Goal: Task Accomplishment & Management: Use online tool/utility

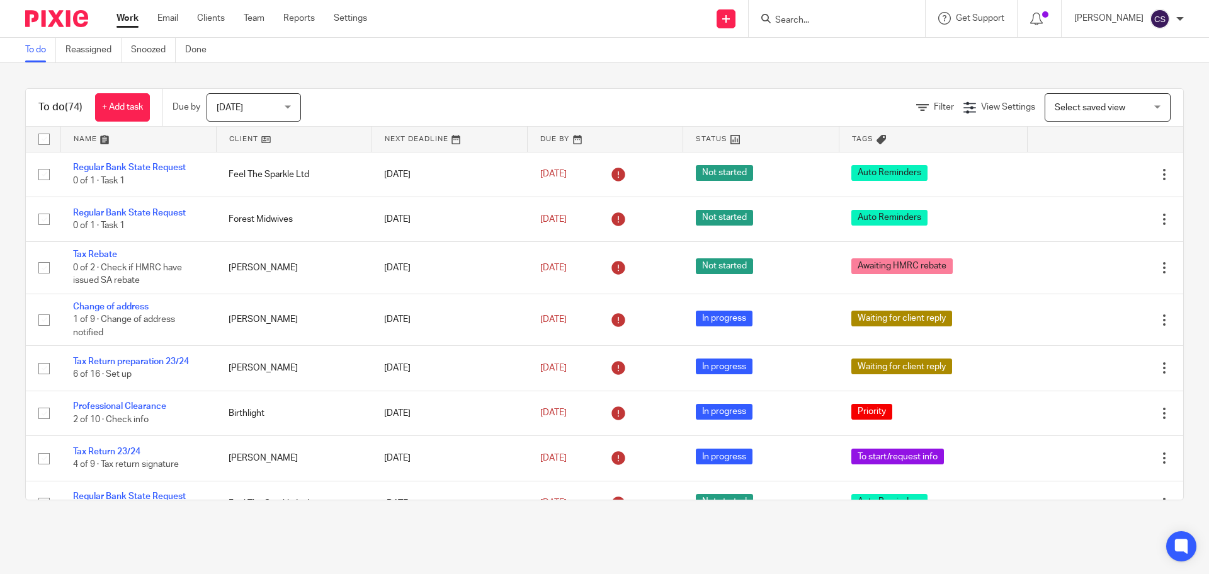
click at [808, 13] on form at bounding box center [841, 19] width 134 height 16
click at [801, 20] on input "Search" at bounding box center [830, 20] width 113 height 11
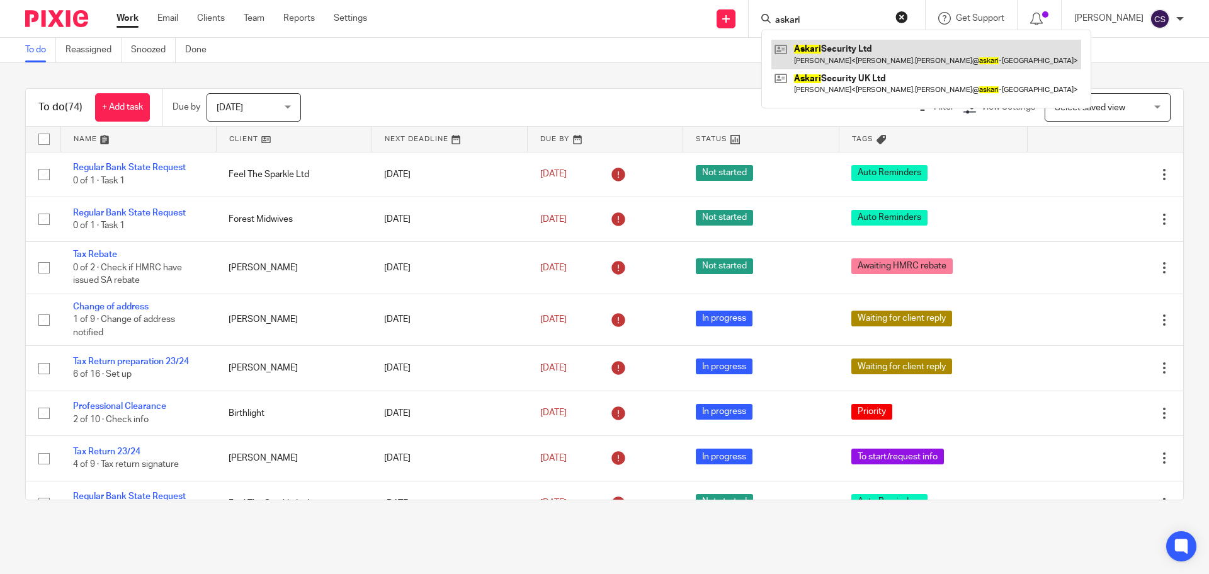
type input "askari"
click at [829, 42] on link at bounding box center [926, 54] width 310 height 29
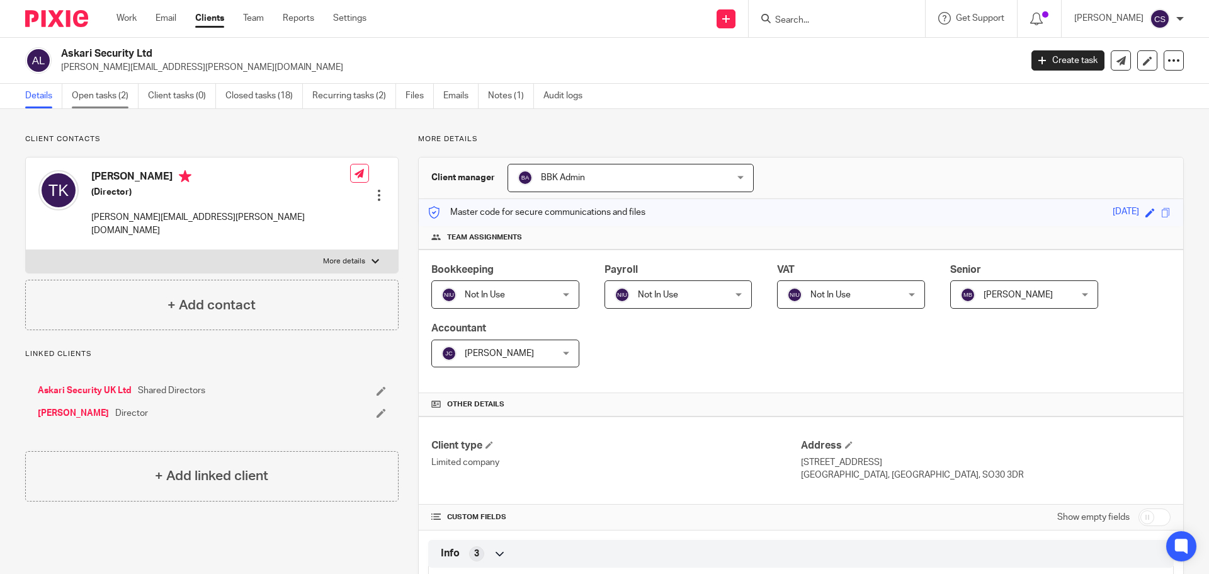
click at [99, 94] on link "Open tasks (2)" at bounding box center [105, 96] width 67 height 25
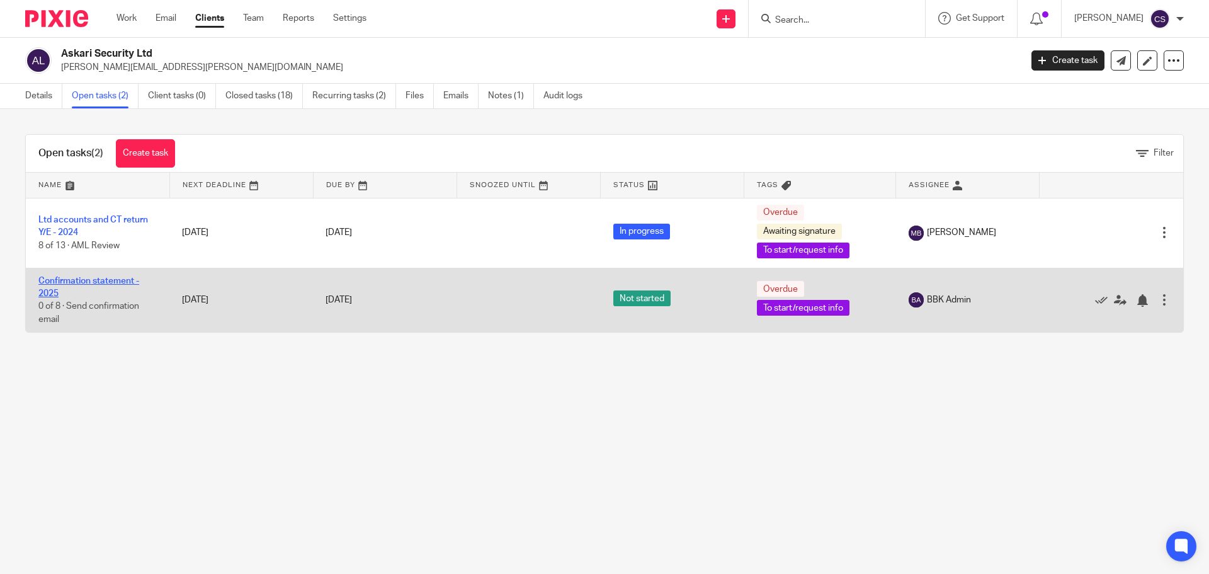
click at [108, 278] on link "Confirmation statement - 2025" at bounding box center [88, 286] width 101 height 21
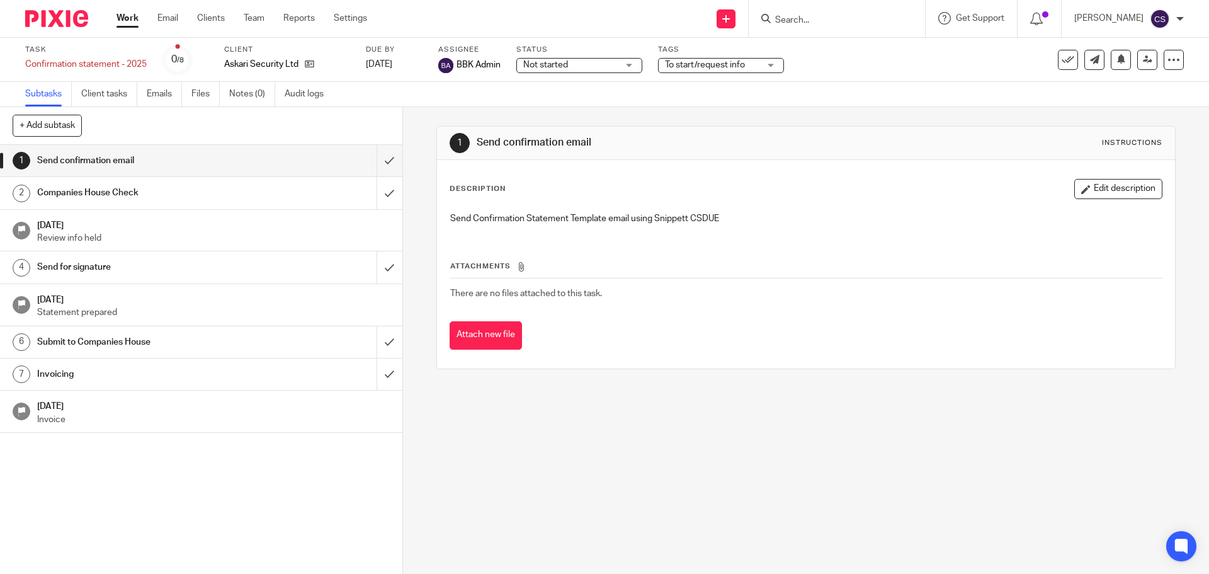
click at [311, 194] on div "Companies House Check" at bounding box center [200, 192] width 327 height 19
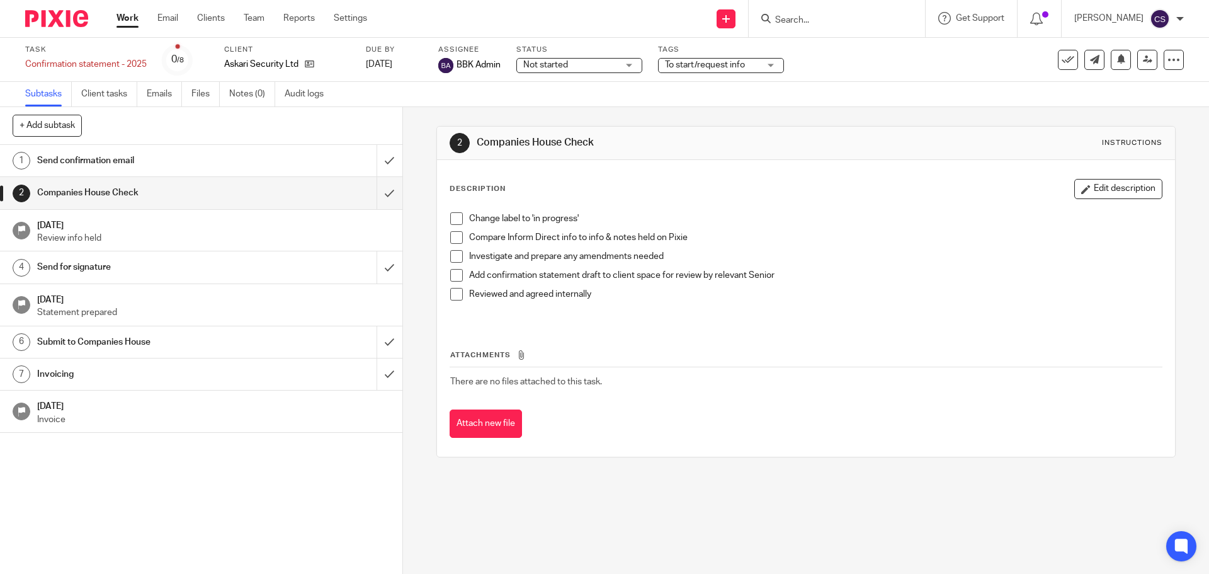
click at [581, 67] on span "Not started" at bounding box center [570, 65] width 94 height 13
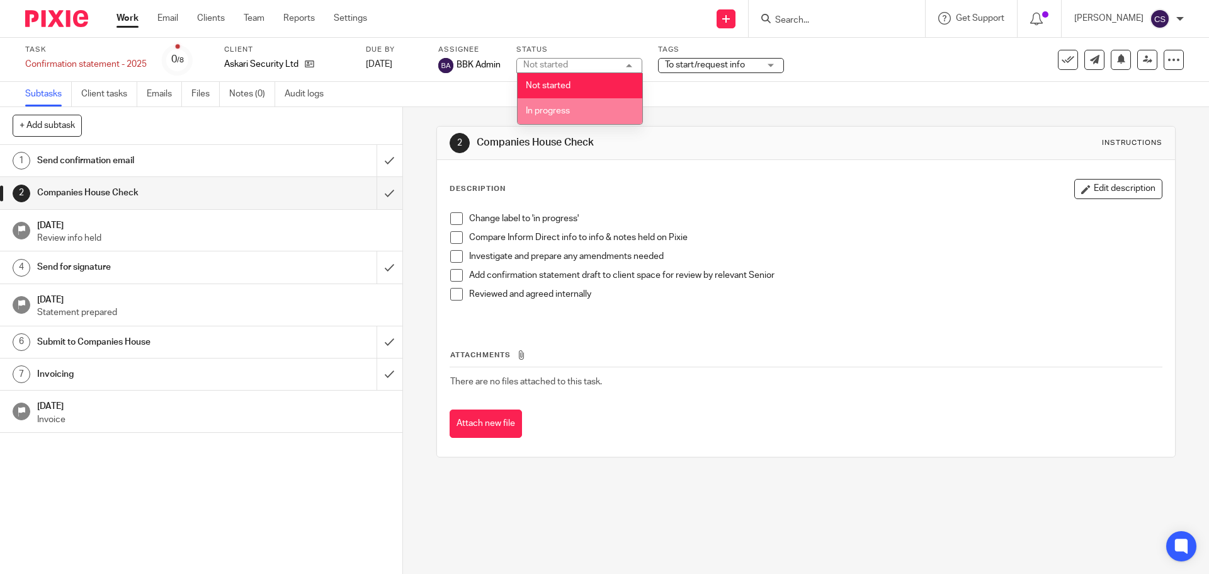
click at [557, 110] on span "In progress" at bounding box center [548, 110] width 44 height 9
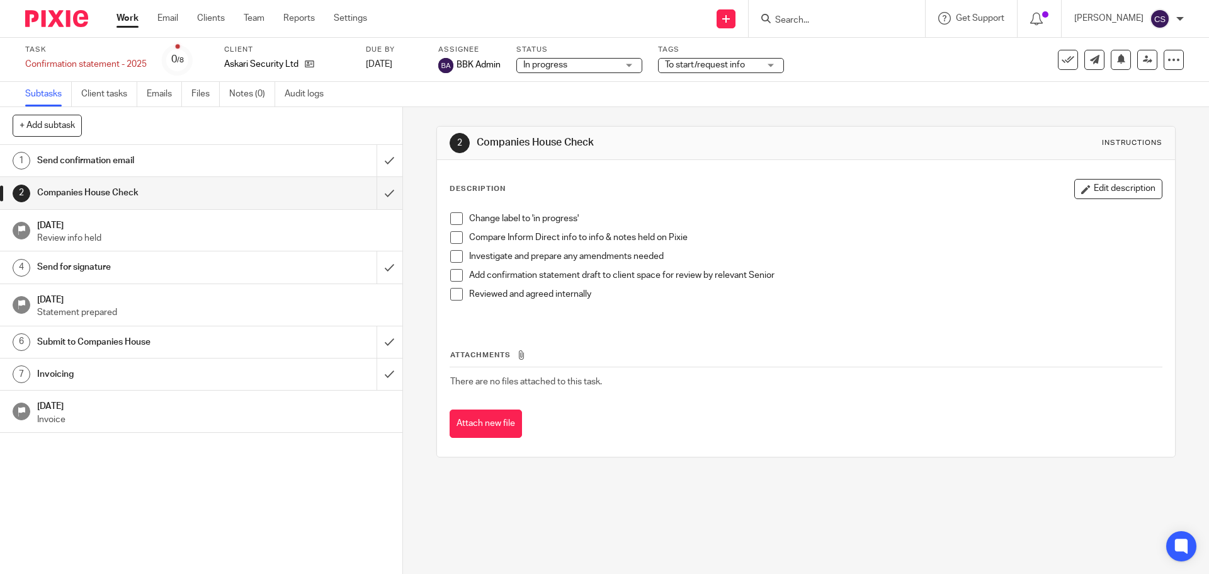
click at [710, 67] on span "To start/request info" at bounding box center [705, 64] width 80 height 9
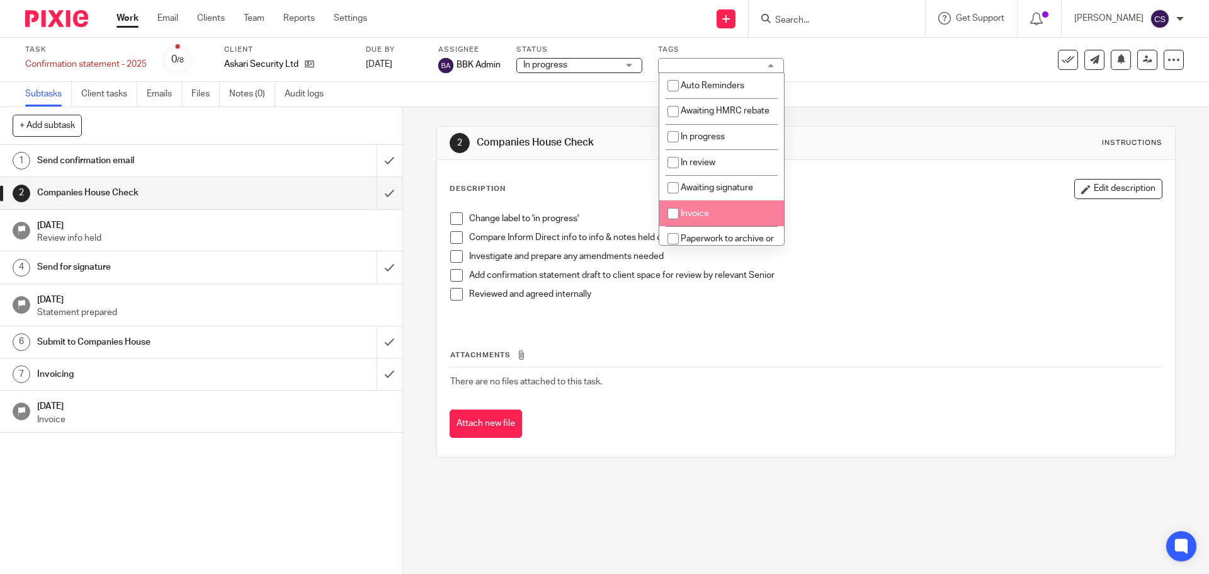
click at [673, 225] on input "checkbox" at bounding box center [673, 213] width 24 height 24
checkbox input "true"
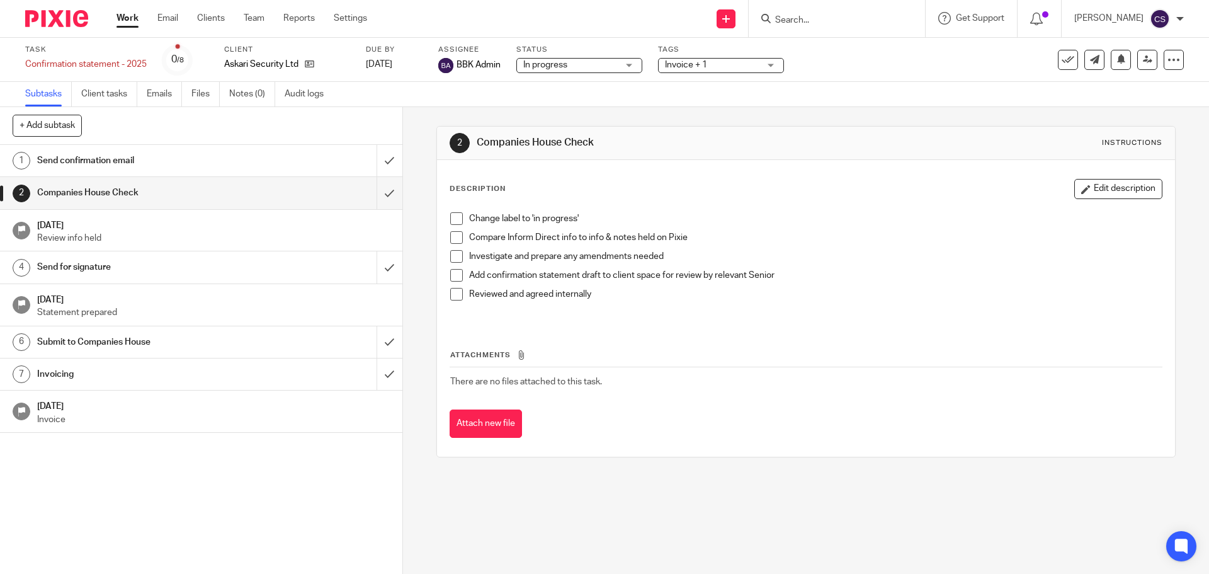
click at [450, 217] on span at bounding box center [456, 218] width 13 height 13
click at [452, 234] on span at bounding box center [456, 237] width 13 height 13
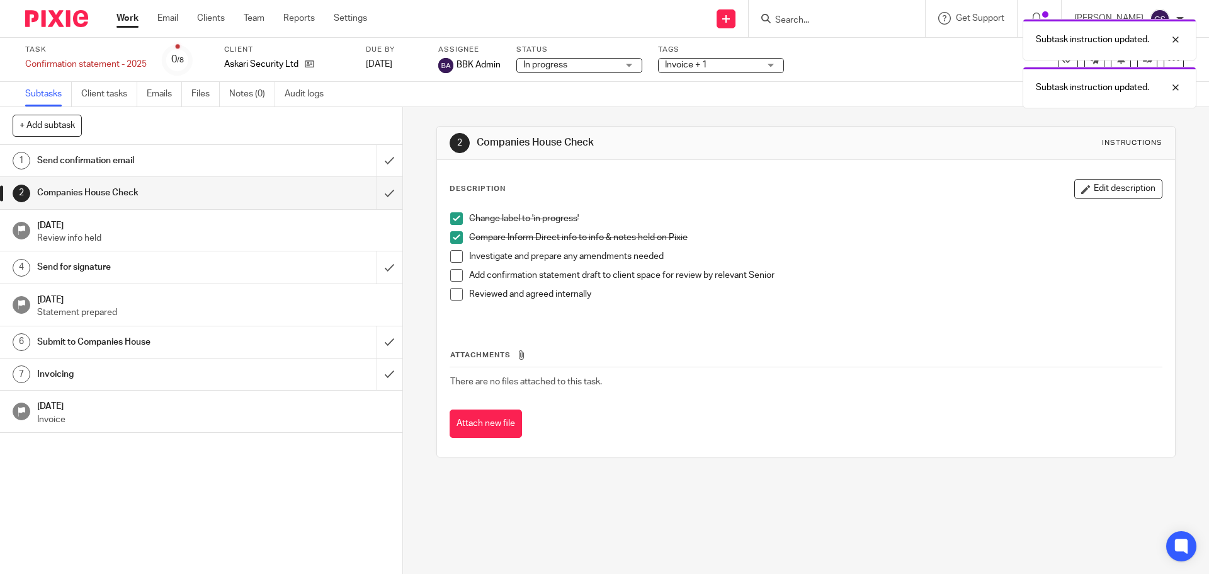
click at [453, 250] on span at bounding box center [456, 256] width 13 height 13
click at [450, 278] on span at bounding box center [456, 275] width 13 height 13
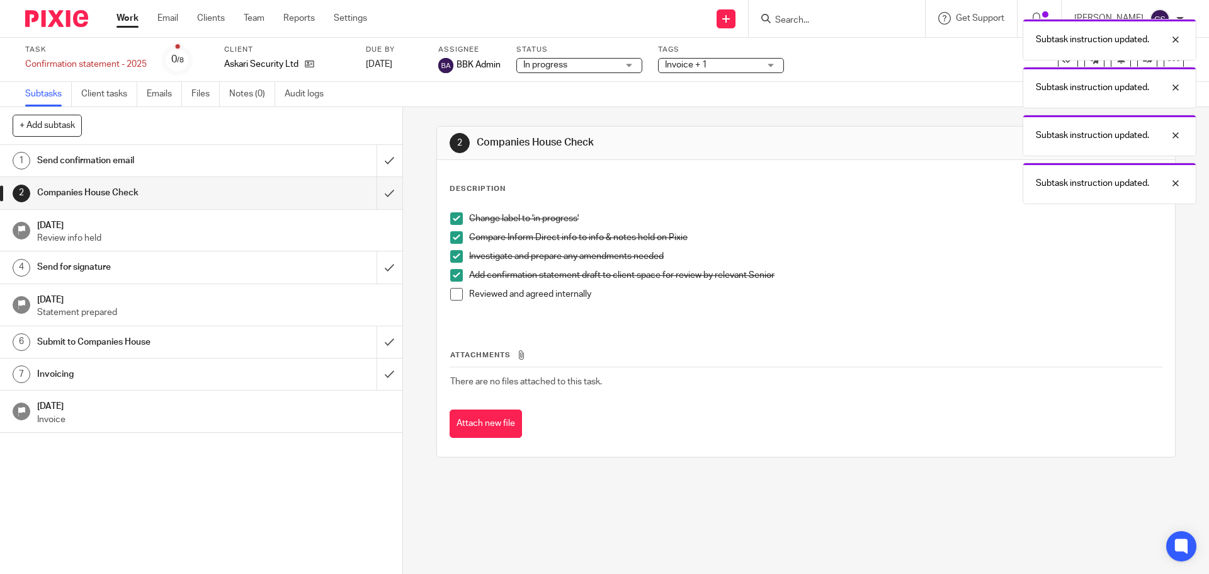
click at [450, 295] on span at bounding box center [456, 294] width 13 height 13
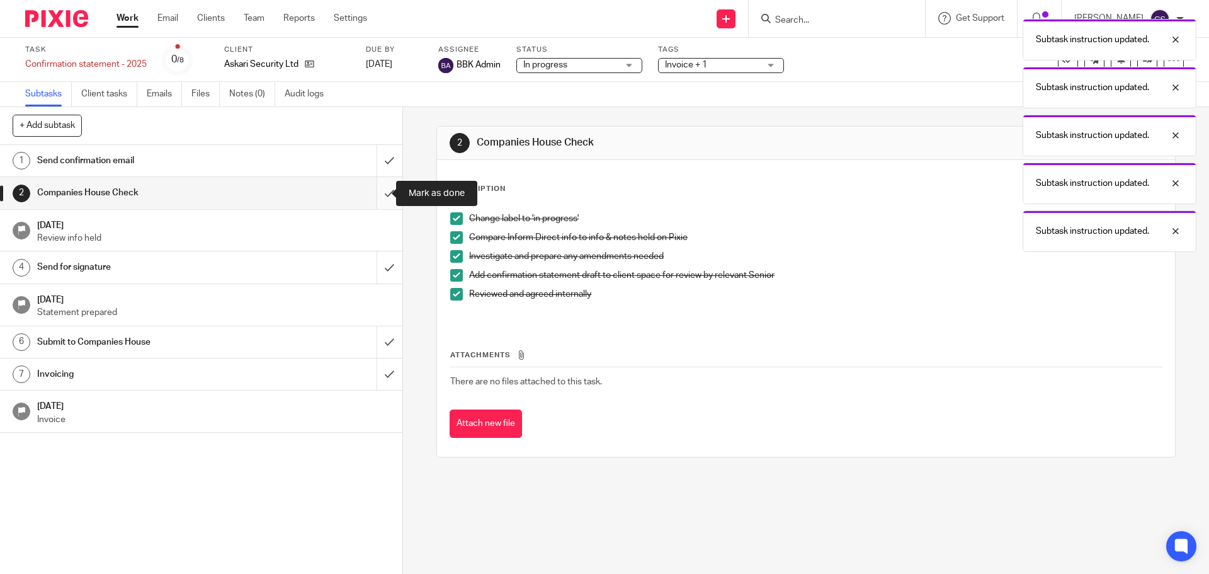
click at [375, 191] on input "submit" at bounding box center [201, 192] width 402 height 31
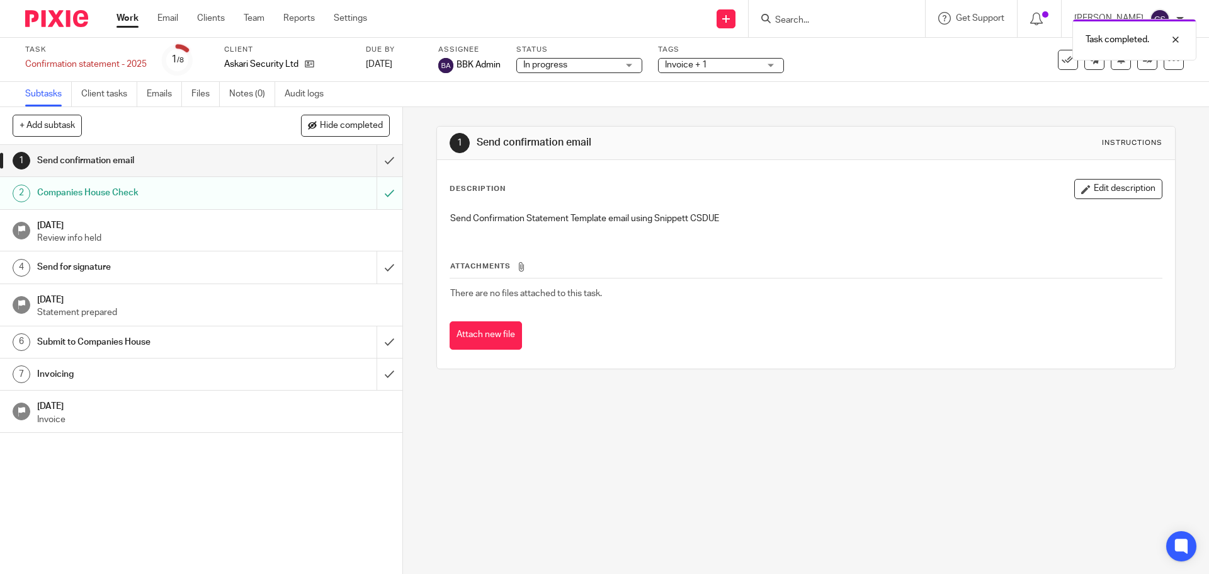
click at [315, 266] on div "Send for signature" at bounding box center [200, 267] width 327 height 19
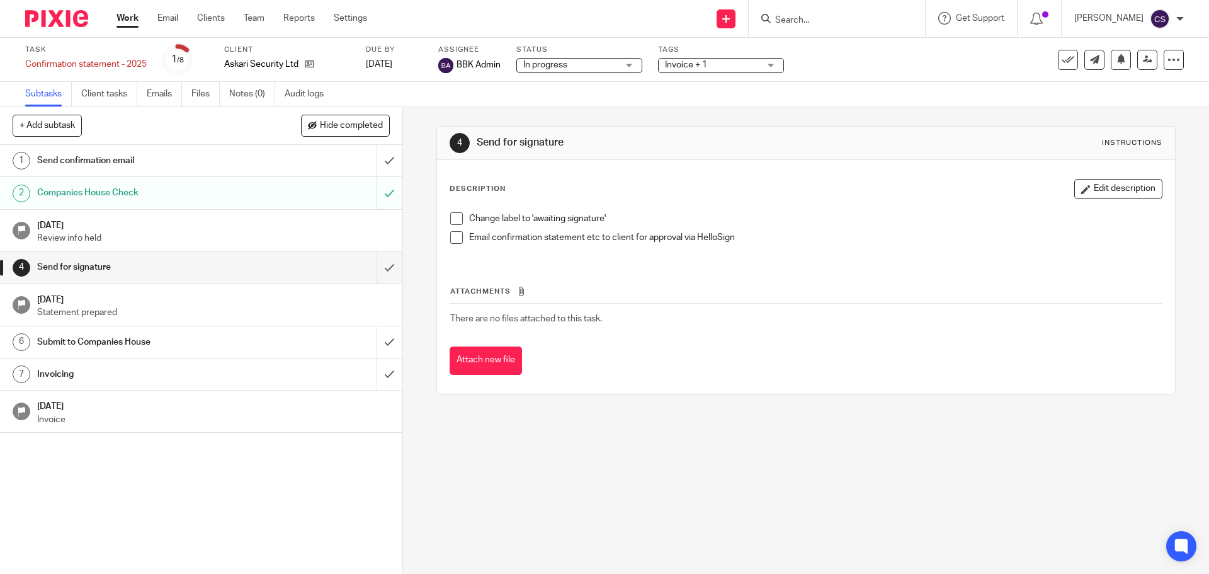
click at [451, 218] on span at bounding box center [456, 218] width 13 height 13
drag, startPoint x: 450, startPoint y: 238, endPoint x: 423, endPoint y: 263, distance: 36.5
click at [450, 239] on span at bounding box center [456, 237] width 13 height 13
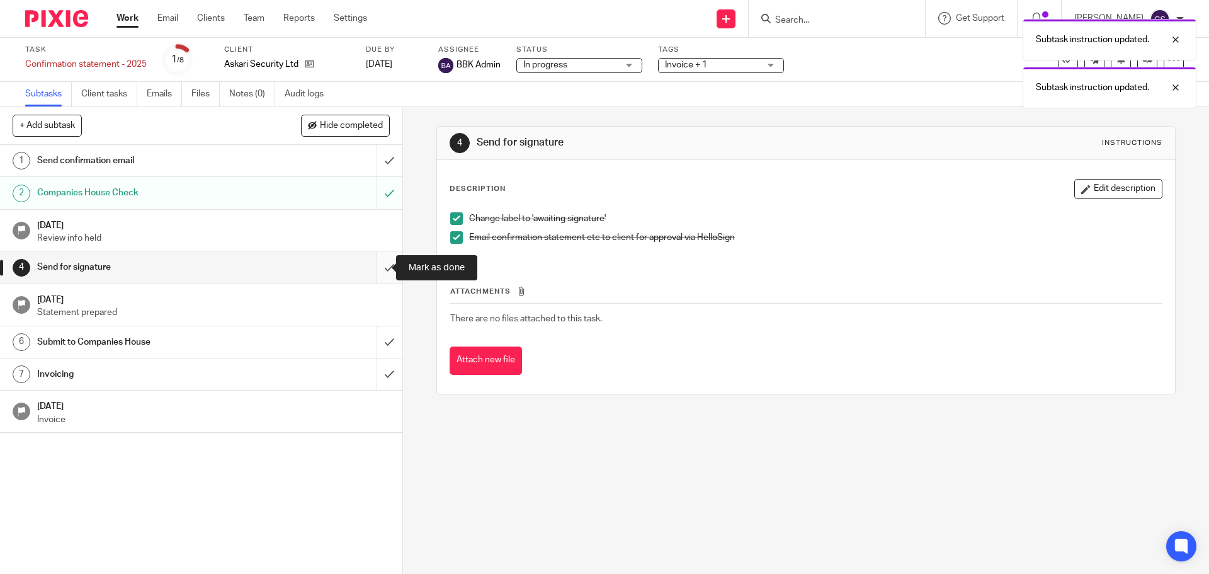
click at [373, 267] on input "submit" at bounding box center [201, 266] width 402 height 31
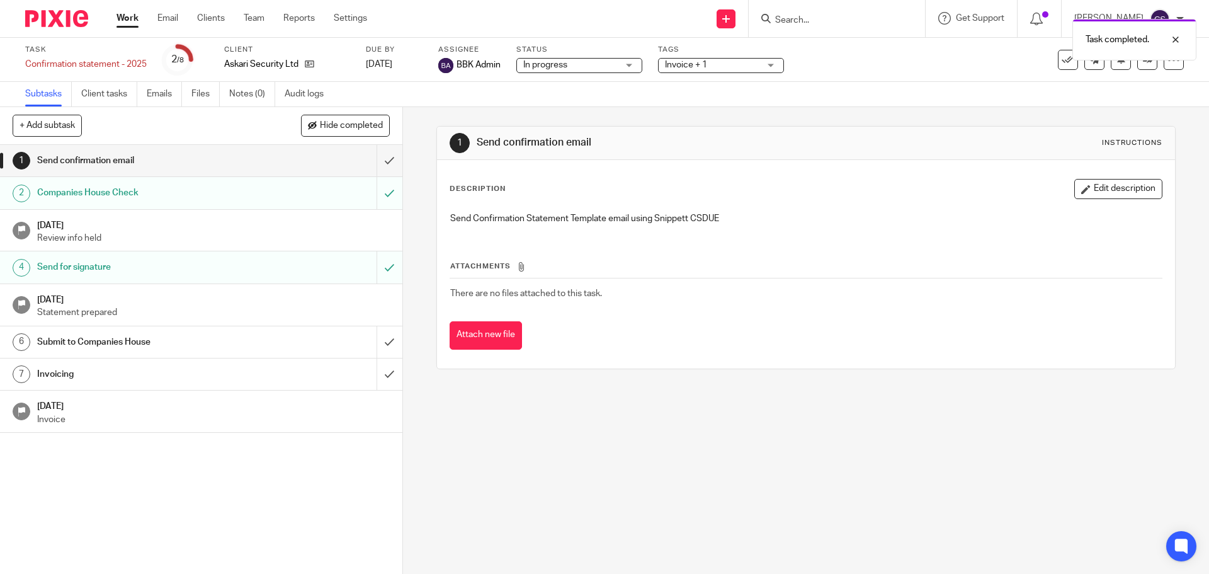
click at [326, 343] on div "Submit to Companies House" at bounding box center [200, 341] width 327 height 19
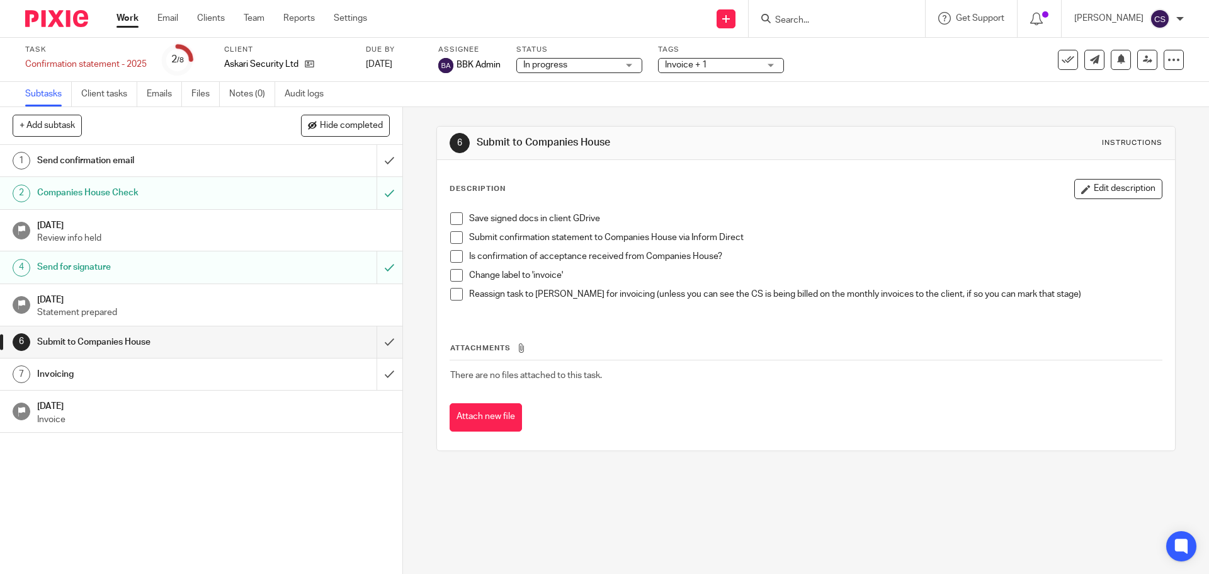
click at [453, 217] on span at bounding box center [456, 218] width 13 height 13
click at [454, 236] on span at bounding box center [456, 237] width 13 height 13
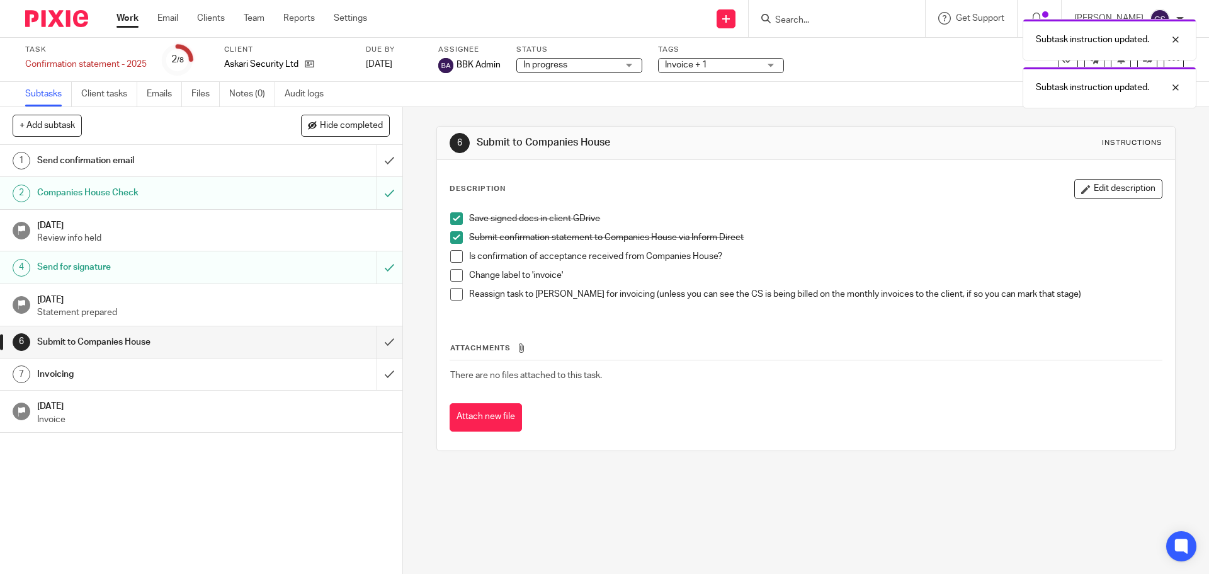
click at [450, 256] on span at bounding box center [456, 256] width 13 height 13
click at [452, 274] on span at bounding box center [456, 275] width 13 height 13
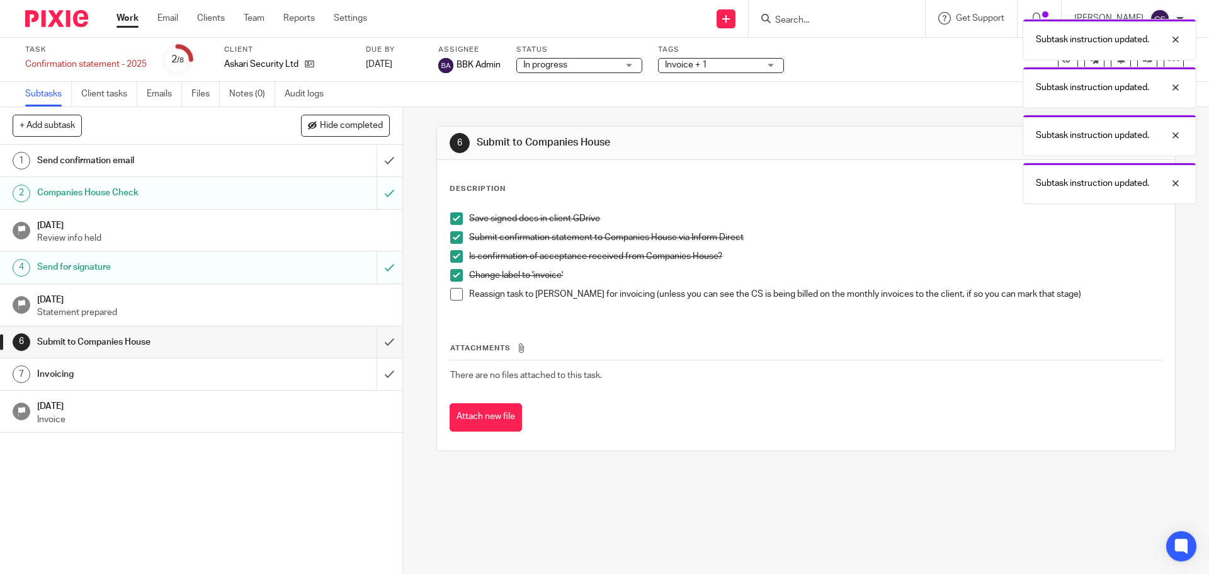
click at [453, 295] on span at bounding box center [456, 294] width 13 height 13
click at [373, 342] on input "submit" at bounding box center [201, 341] width 402 height 31
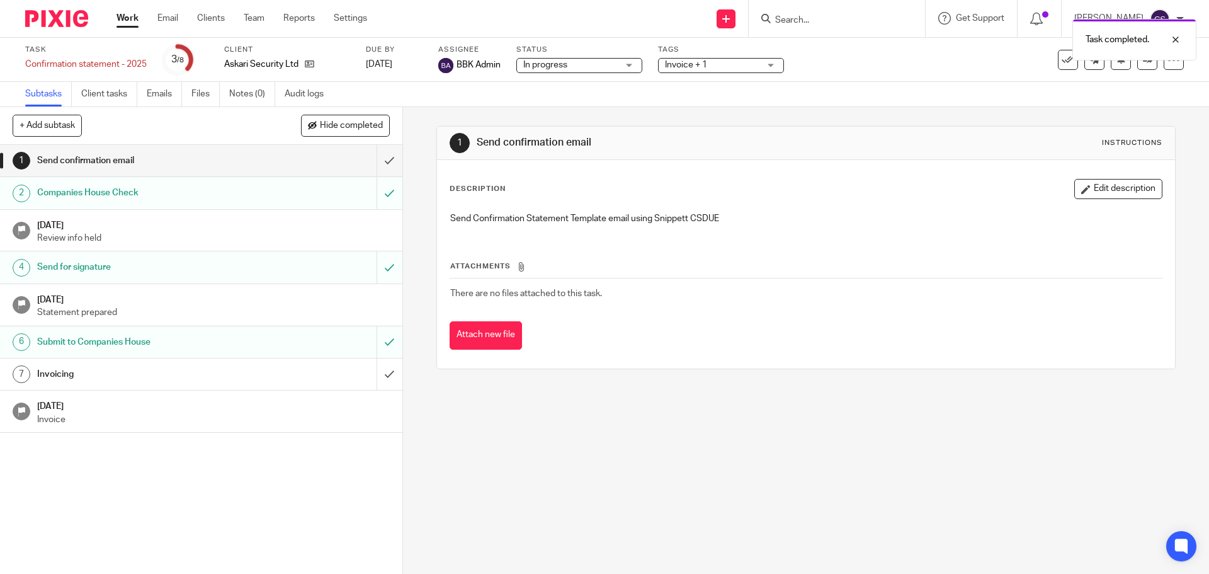
click at [326, 380] on div "Invoicing" at bounding box center [200, 374] width 327 height 19
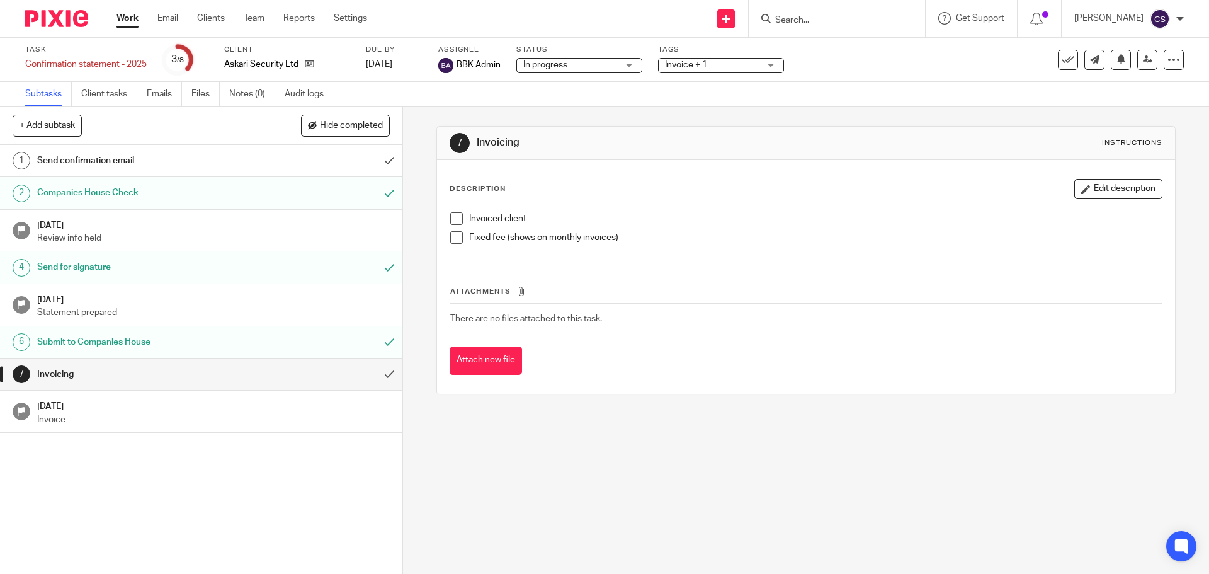
click at [454, 241] on span at bounding box center [456, 237] width 13 height 13
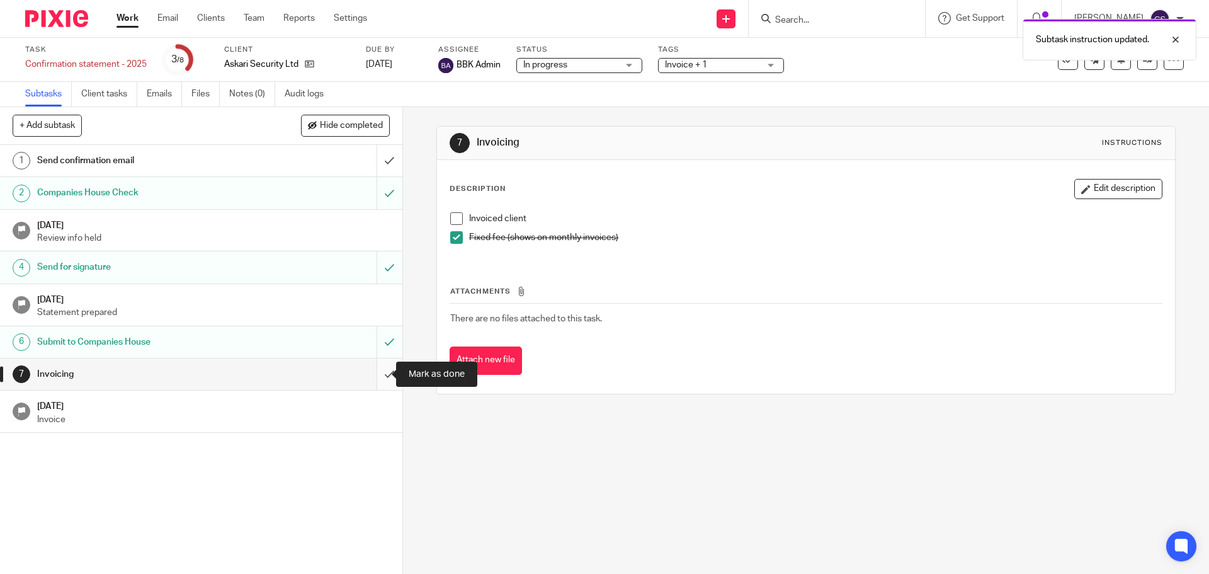
click at [378, 373] on input "submit" at bounding box center [201, 373] width 402 height 31
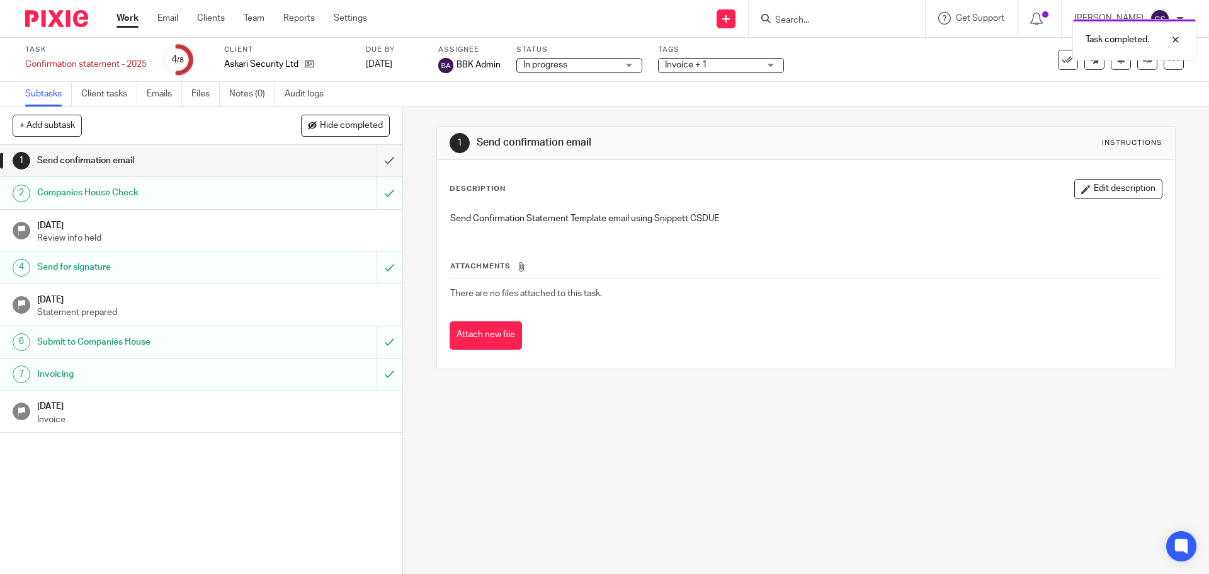
click at [1052, 59] on div "Task completed." at bounding box center [900, 37] width 592 height 48
click at [1062, 64] on icon at bounding box center [1068, 60] width 13 height 13
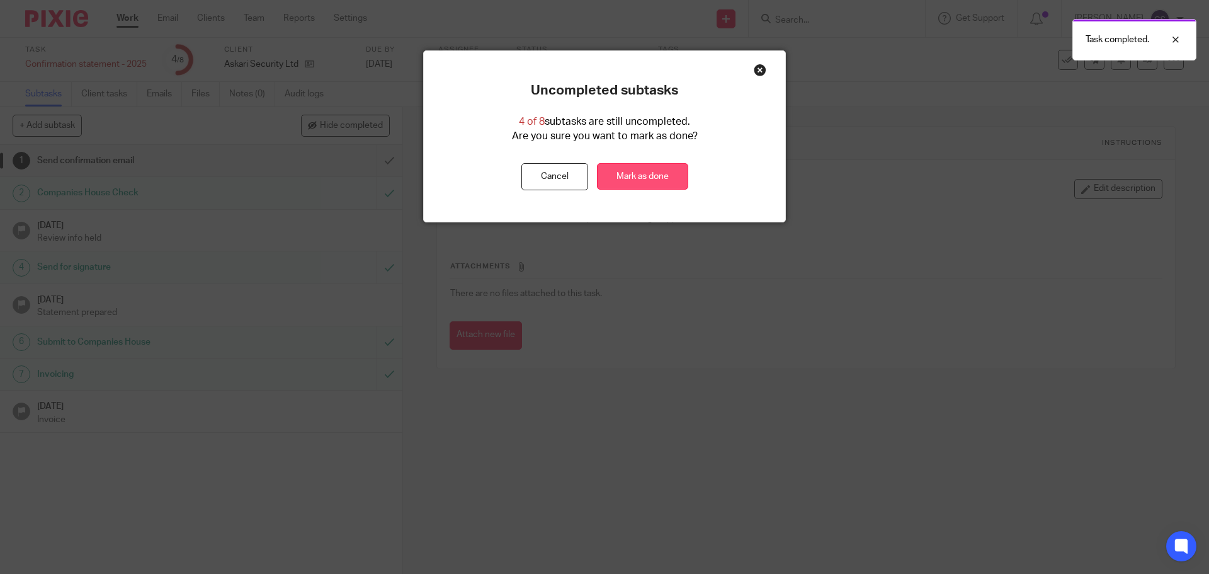
click at [648, 173] on link "Mark as done" at bounding box center [642, 176] width 91 height 27
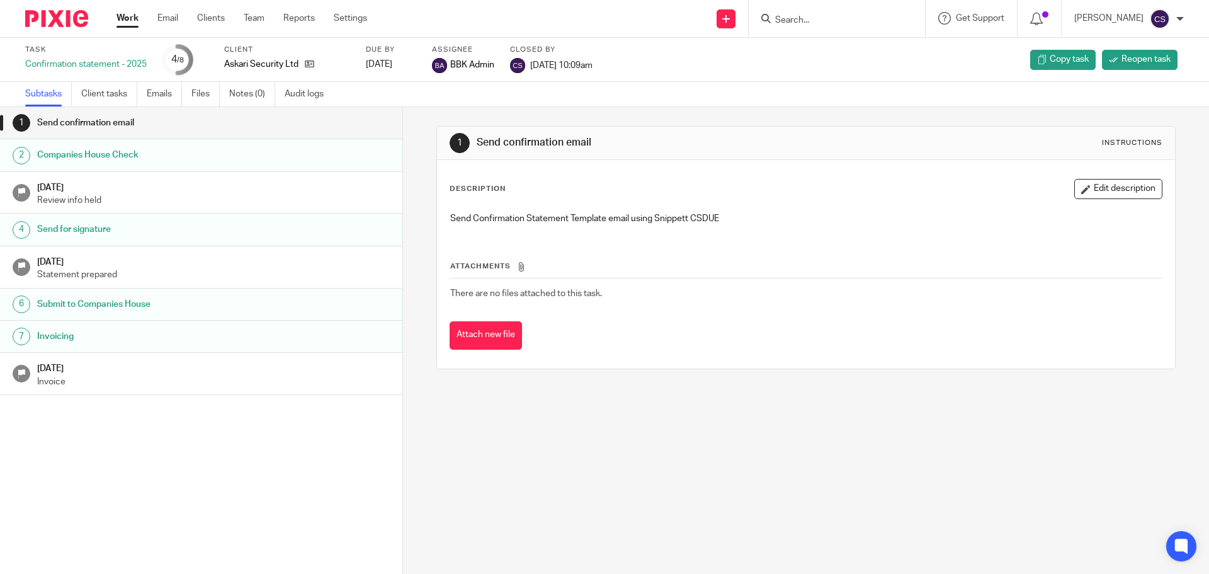
click at [822, 20] on input "Search" at bounding box center [830, 20] width 113 height 11
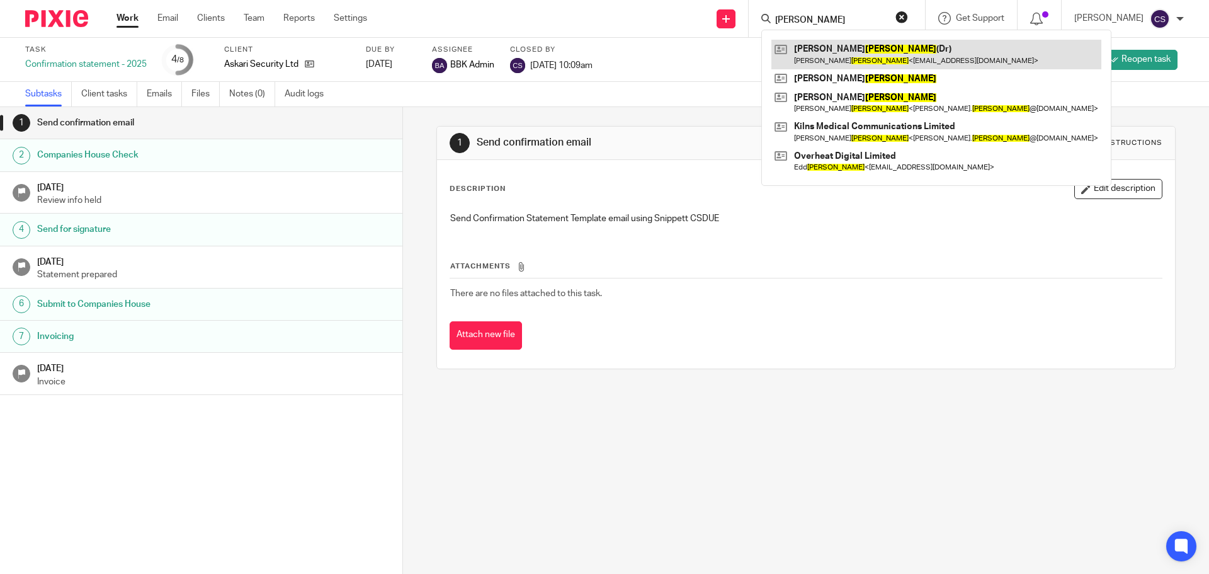
type input "[PERSON_NAME]"
click at [844, 51] on link at bounding box center [936, 54] width 330 height 29
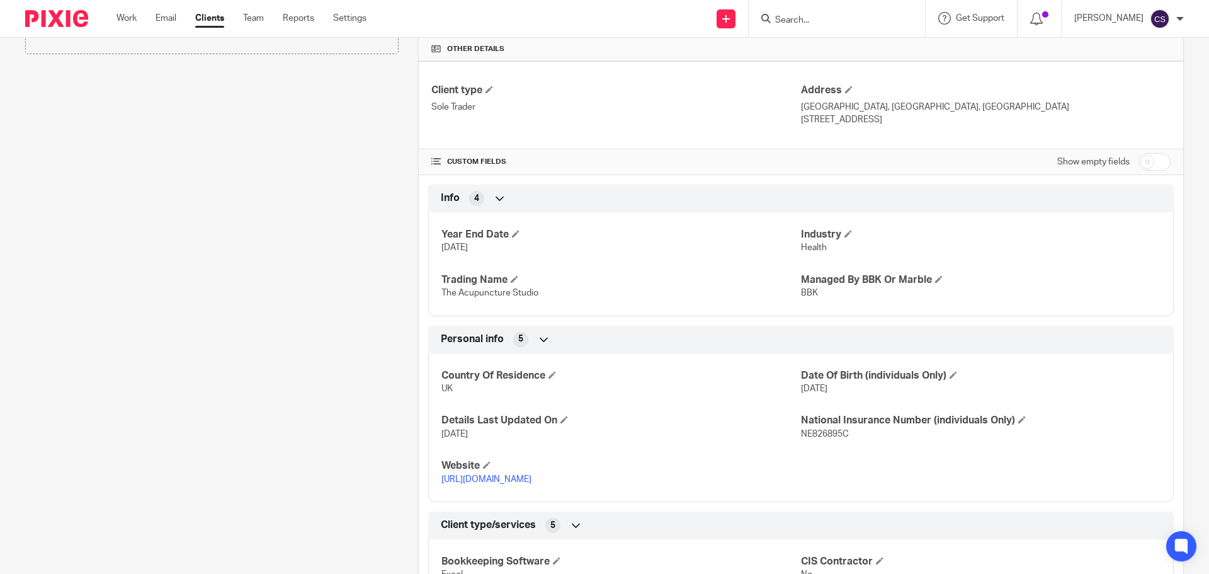
scroll to position [229, 0]
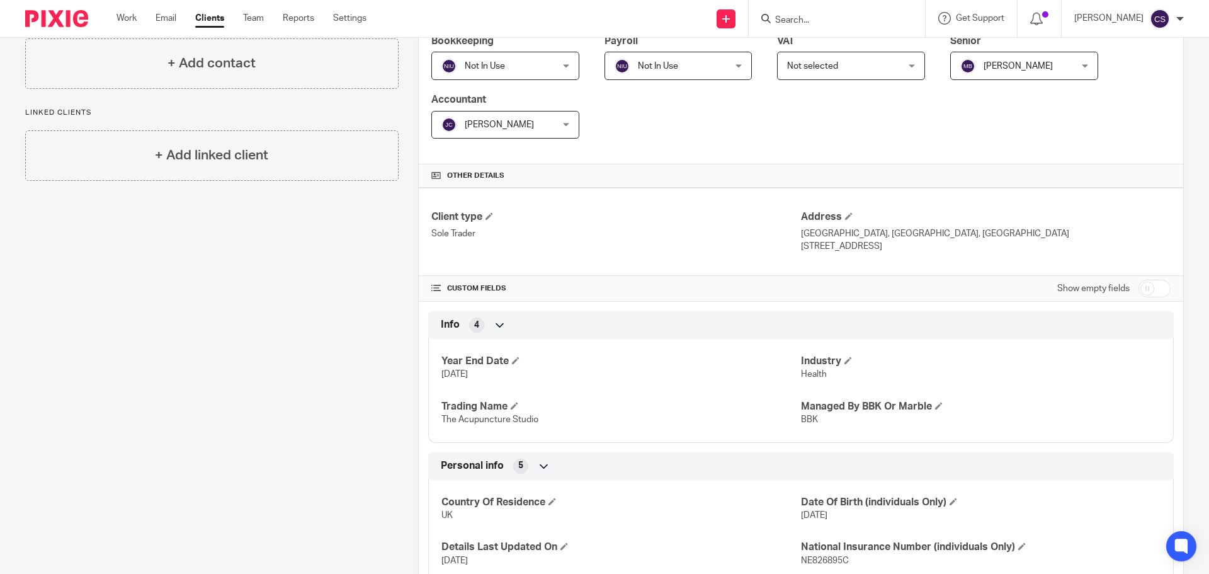
click at [1150, 287] on input "checkbox" at bounding box center [1154, 289] width 32 height 18
checkbox input "true"
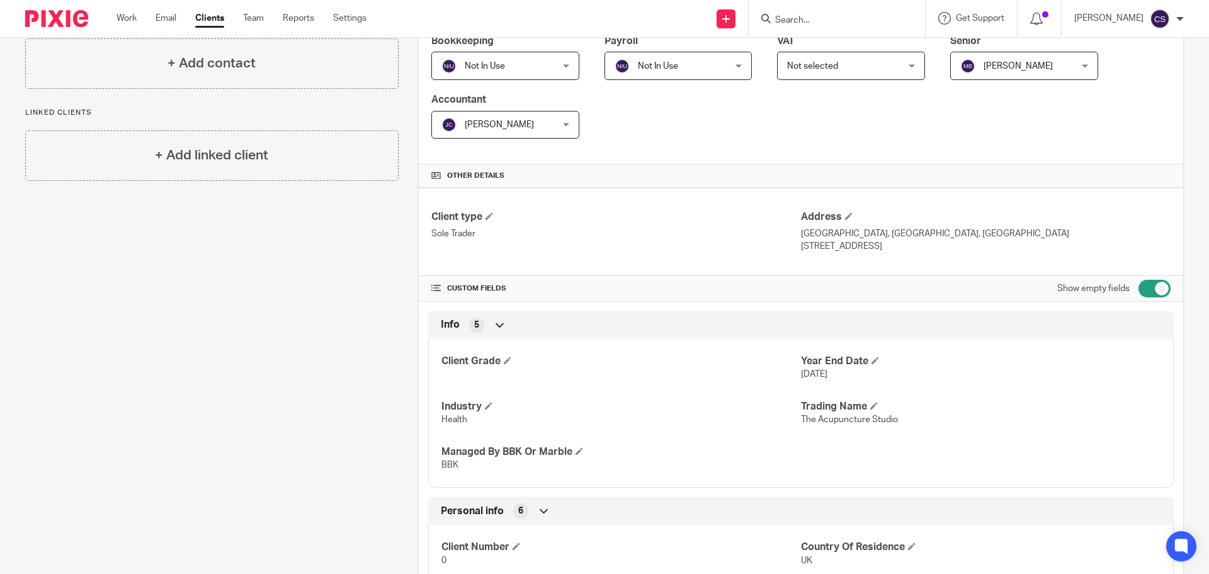
scroll to position [0, 0]
